Goal: Task Accomplishment & Management: Use online tool/utility

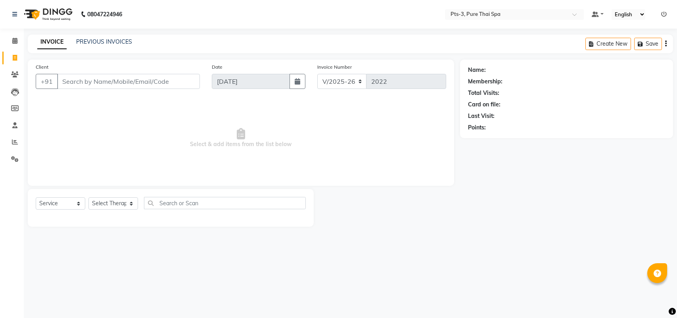
select select "6461"
select select "service"
click at [72, 84] on input "Client" at bounding box center [128, 81] width 143 height 15
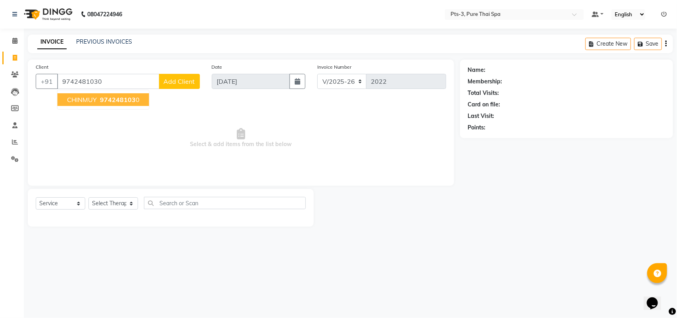
type input "9742481030"
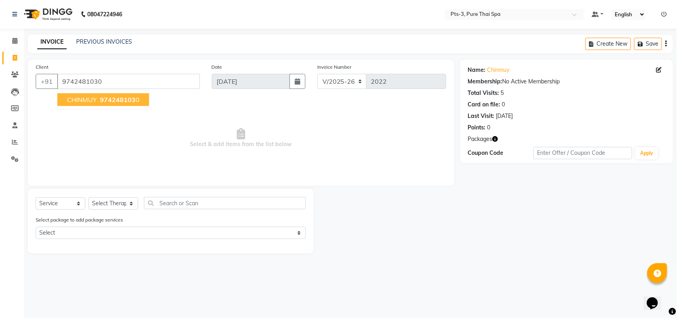
click at [85, 96] on span "CHINMUY" at bounding box center [82, 100] width 30 height 8
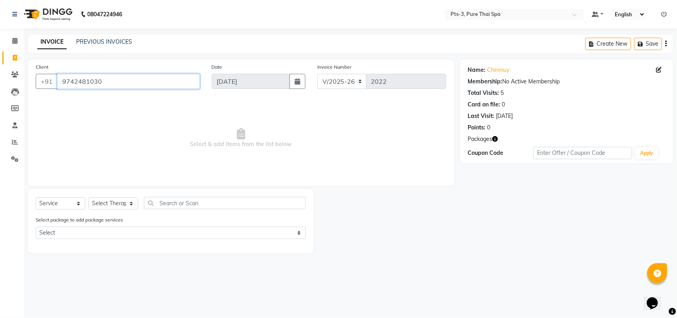
click at [115, 84] on input "9742481030" at bounding box center [128, 81] width 143 height 15
click at [126, 118] on span "Select & add items from the list below" at bounding box center [241, 137] width 410 height 79
click at [104, 207] on select "Select Therapist [PERSON_NAME] AMMI ANYONE [PERSON_NAME] [PERSON_NAME] [PERSON_…" at bounding box center [113, 203] width 50 height 12
select select "54268"
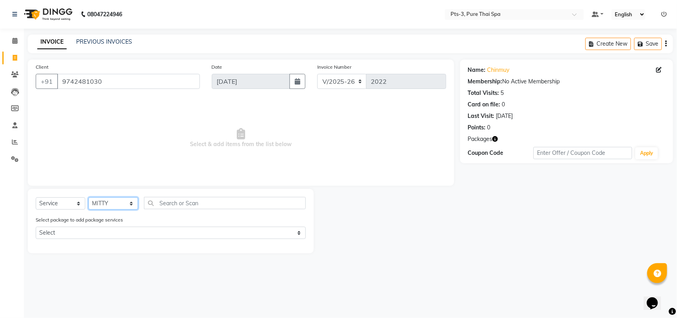
click at [88, 197] on select "Select Therapist [PERSON_NAME] AMMI ANYONE [PERSON_NAME] [PERSON_NAME] [PERSON_…" at bounding box center [113, 203] width 50 height 12
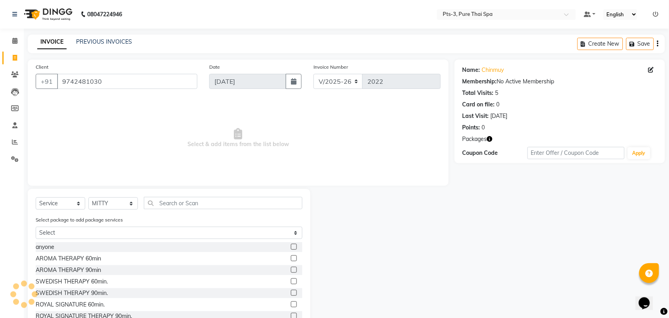
click at [291, 281] on label at bounding box center [294, 281] width 6 height 6
click at [291, 281] on input "checkbox" at bounding box center [293, 281] width 5 height 5
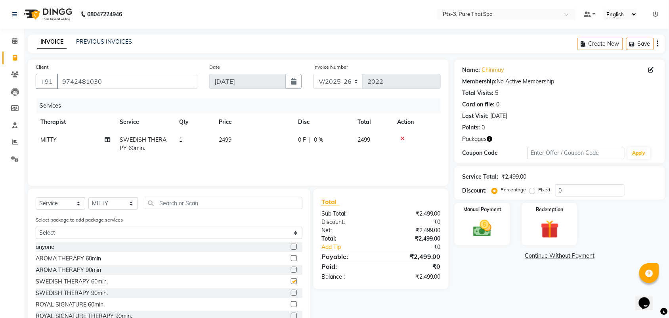
checkbox input "false"
click at [469, 220] on img at bounding box center [482, 228] width 31 height 22
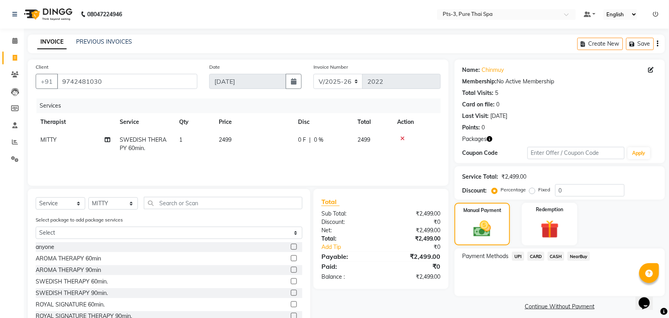
click at [550, 256] on span "CASH" at bounding box center [556, 255] width 17 height 9
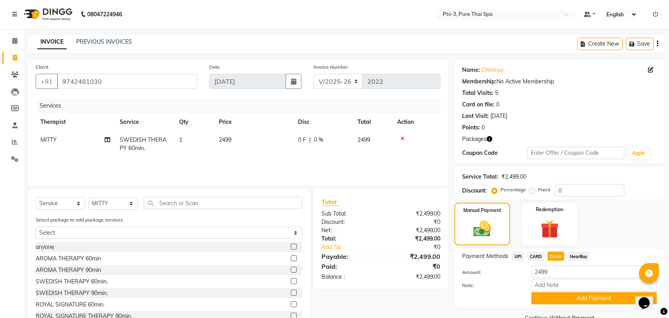
click at [552, 293] on button "Add Payment" at bounding box center [595, 298] width 126 height 12
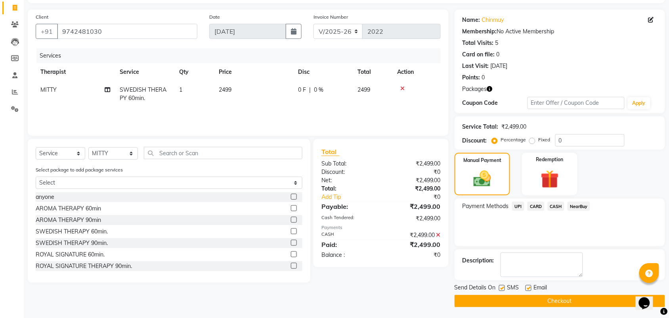
scroll to position [52, 0]
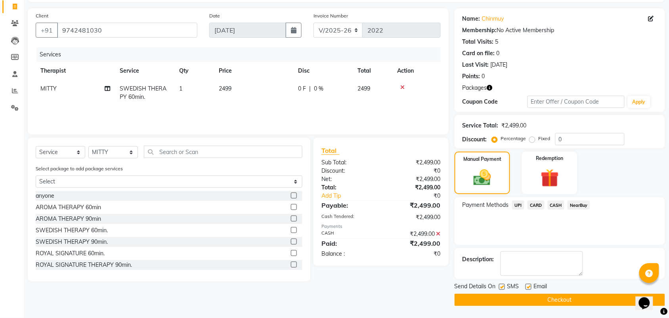
click at [499, 286] on label at bounding box center [502, 286] width 6 height 6
click at [499, 286] on input "checkbox" at bounding box center [501, 286] width 5 height 5
checkbox input "false"
click at [527, 285] on label at bounding box center [529, 286] width 6 height 6
click at [527, 285] on input "checkbox" at bounding box center [528, 286] width 5 height 5
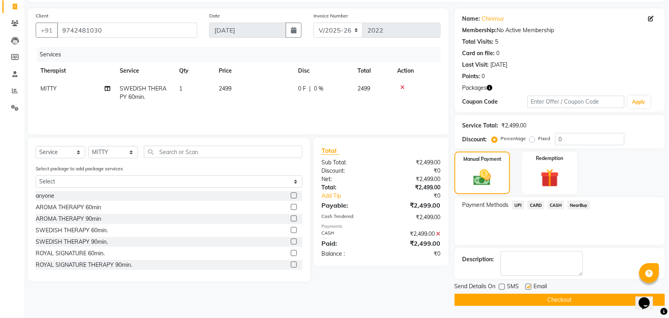
checkbox input "false"
click at [511, 303] on button "Checkout" at bounding box center [560, 299] width 210 height 12
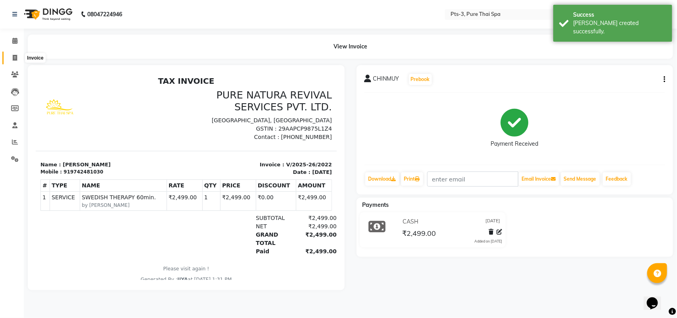
click at [17, 57] on icon at bounding box center [15, 58] width 4 height 6
select select "6461"
select select "service"
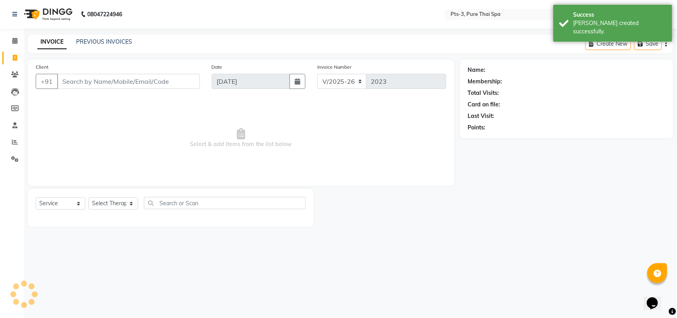
drag, startPoint x: 76, startPoint y: 76, endPoint x: 76, endPoint y: 80, distance: 4.8
click at [76, 80] on input "Client" at bounding box center [128, 81] width 143 height 15
